Goal: Obtain resource: Obtain resource

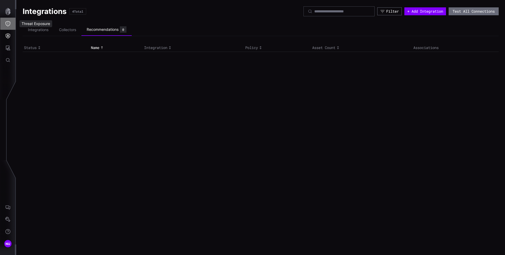
click at [12, 25] on button "Threat Exposure" at bounding box center [7, 24] width 15 height 12
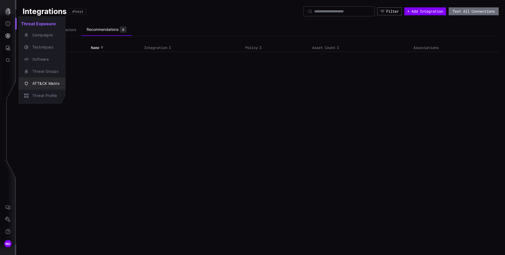
click at [46, 84] on div "ATT&CK Matrix" at bounding box center [45, 83] width 30 height 7
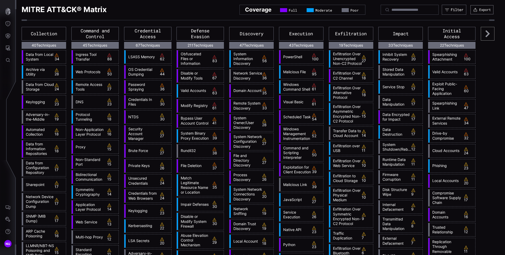
click at [479, 8] on button "Export" at bounding box center [482, 9] width 23 height 9
click at [5, 10] on icon "button" at bounding box center [7, 11] width 7 height 7
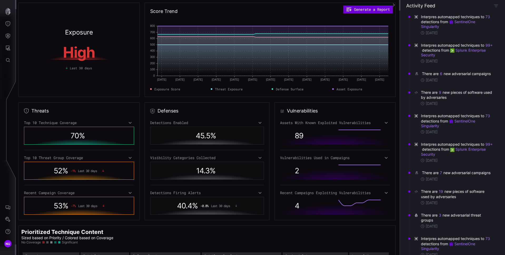
click at [378, 9] on button "Generate a Report" at bounding box center [369, 10] width 50 height 8
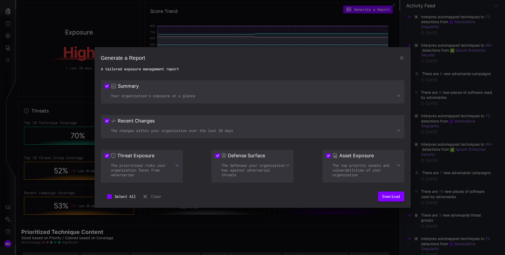
click at [394, 130] on div "The changes within your organization over the last 30 days" at bounding box center [253, 130] width 296 height 5
click at [399, 129] on icon at bounding box center [399, 130] width 4 height 4
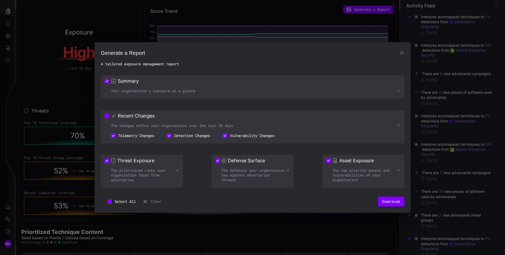
click at [399, 91] on icon at bounding box center [399, 91] width 4 height 4
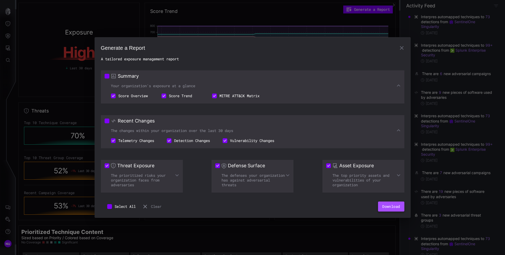
click at [396, 208] on button "Download" at bounding box center [391, 207] width 26 height 10
click at [389, 208] on button "Download" at bounding box center [391, 207] width 26 height 10
